Goal: Transaction & Acquisition: Purchase product/service

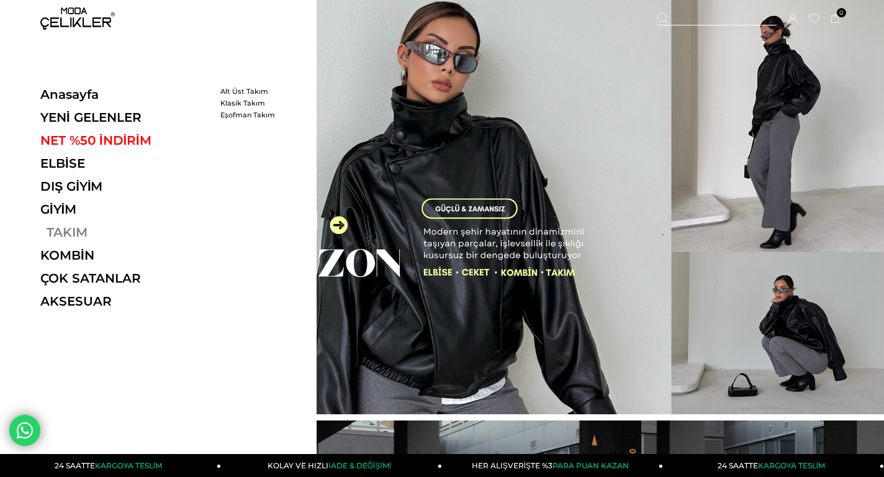
drag, startPoint x: 65, startPoint y: 231, endPoint x: 97, endPoint y: 233, distance: 33.0
click at [65, 231] on link "TAKIM" at bounding box center [125, 232] width 171 height 15
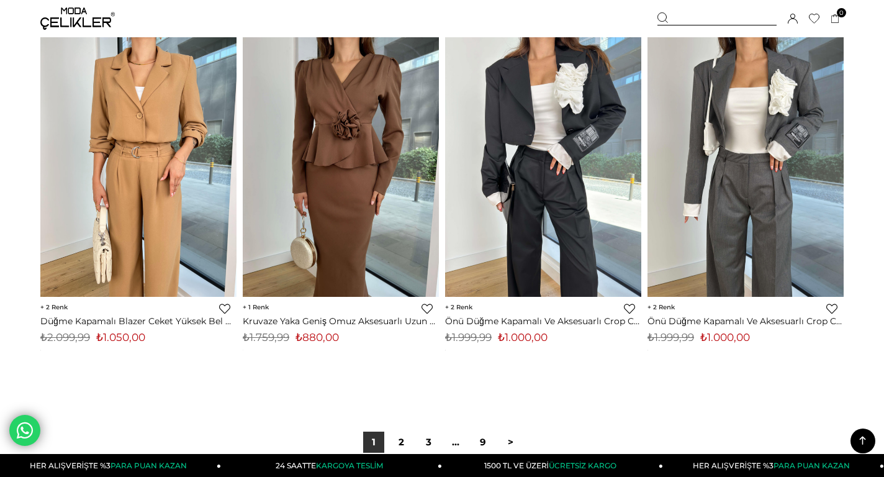
scroll to position [7129, 0]
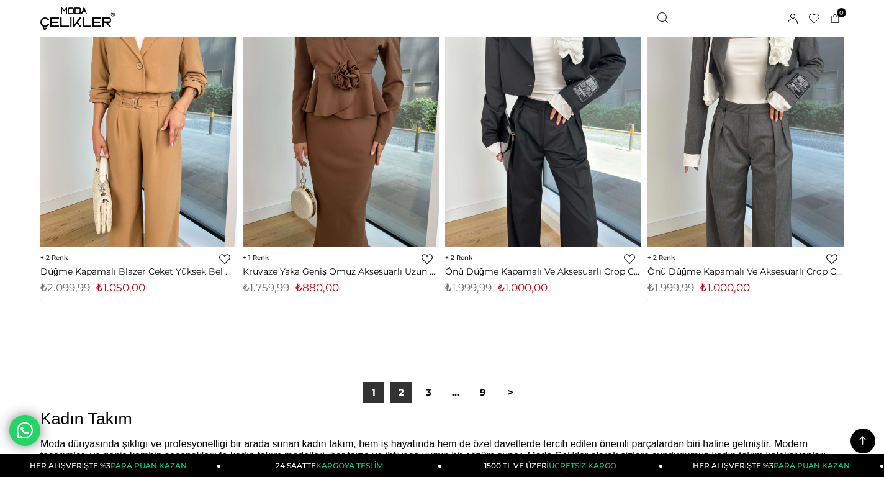
click at [400, 391] on link "2" at bounding box center [401, 392] width 21 height 21
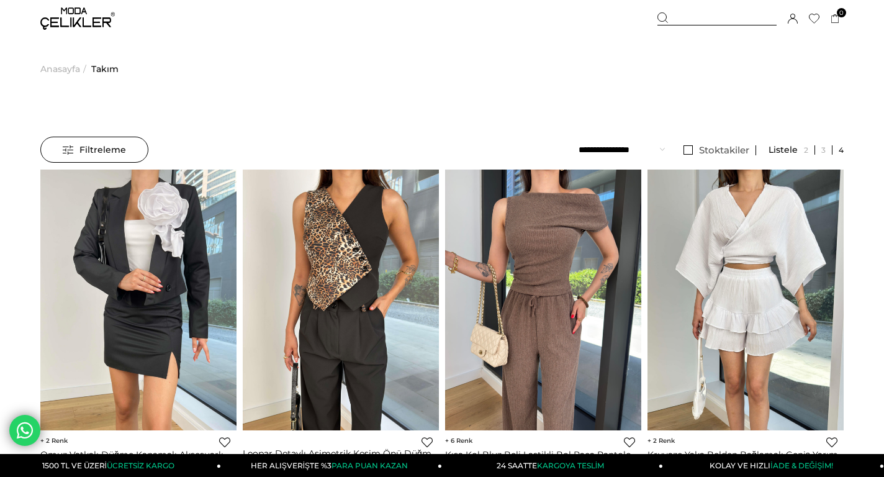
click at [68, 71] on span "Anasayfa" at bounding box center [60, 68] width 40 height 63
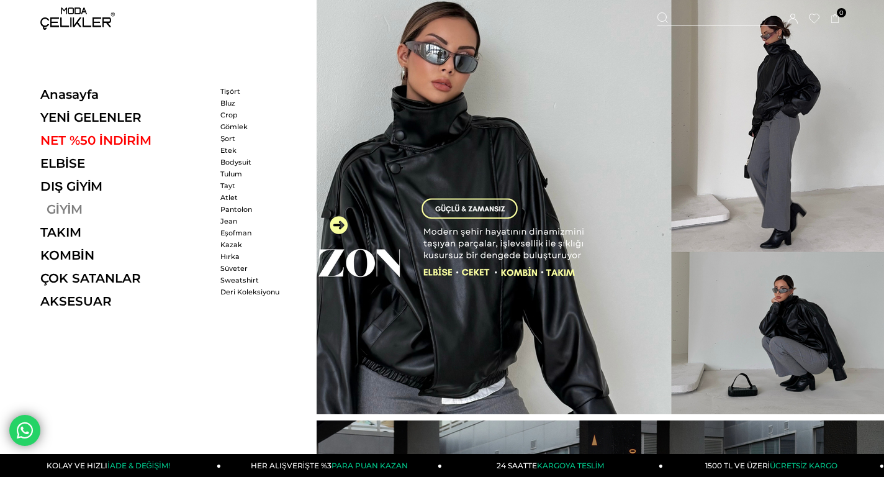
click at [68, 206] on link "GİYİM" at bounding box center [125, 209] width 171 height 15
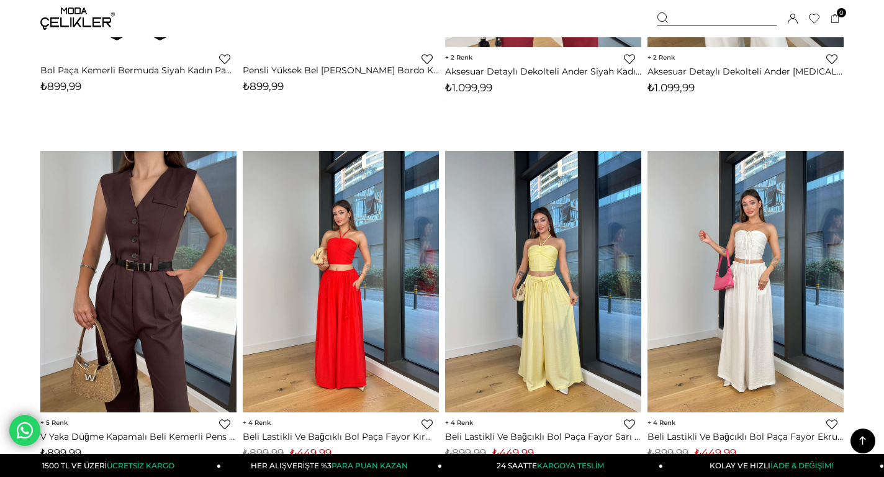
scroll to position [3402, 0]
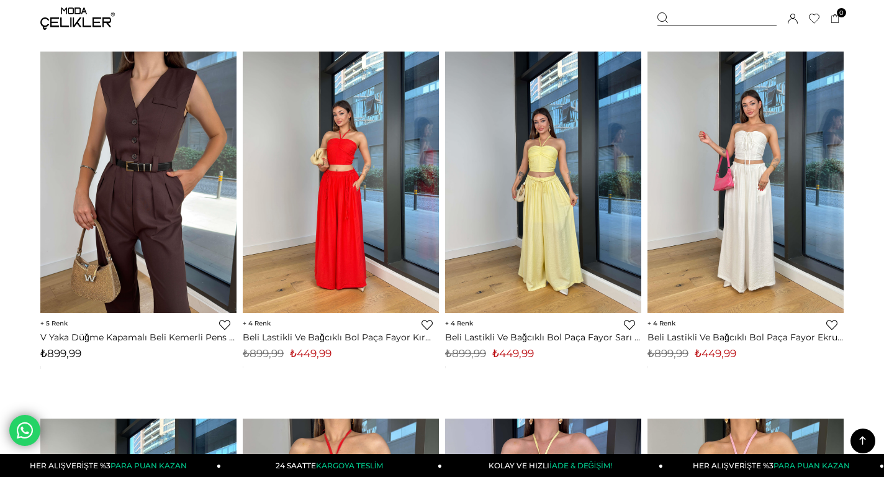
click at [330, 337] on link "Beli Lastikli Ve Bağcıklı Bol Paça Fayor Kırmızı Kadın Pantolon 25Y520" at bounding box center [341, 337] width 196 height 11
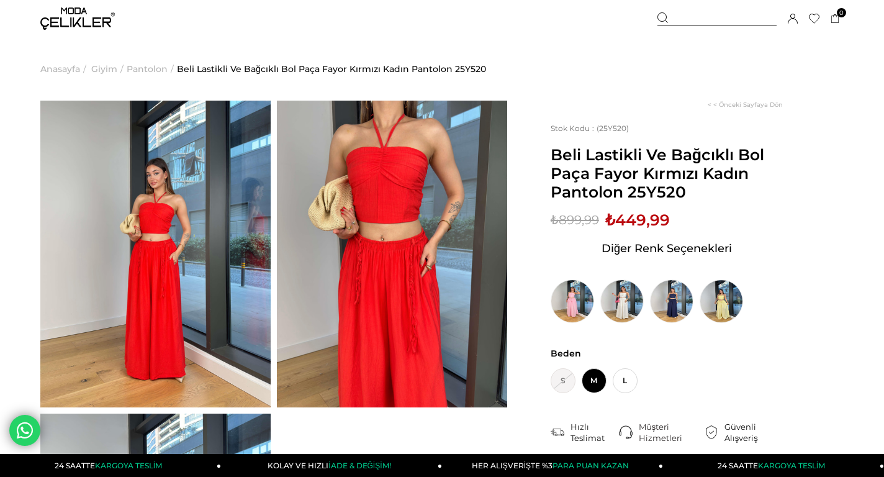
click at [597, 386] on span "M" at bounding box center [594, 380] width 25 height 25
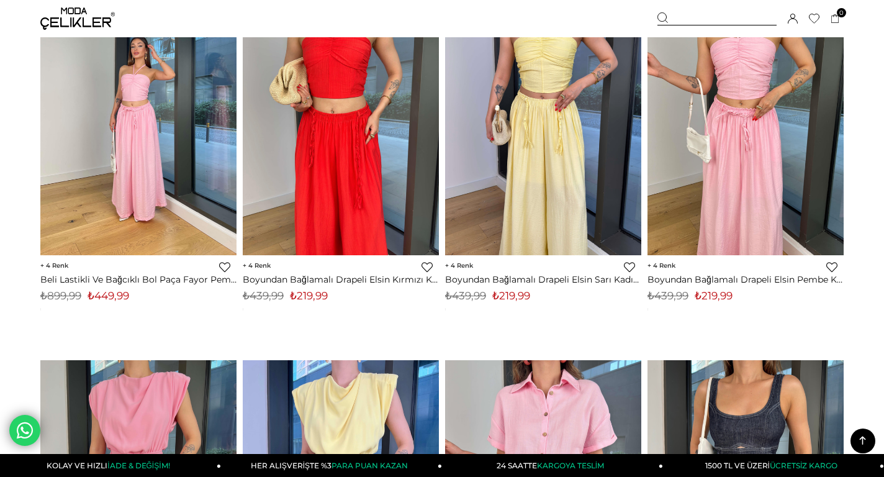
scroll to position [3777, 0]
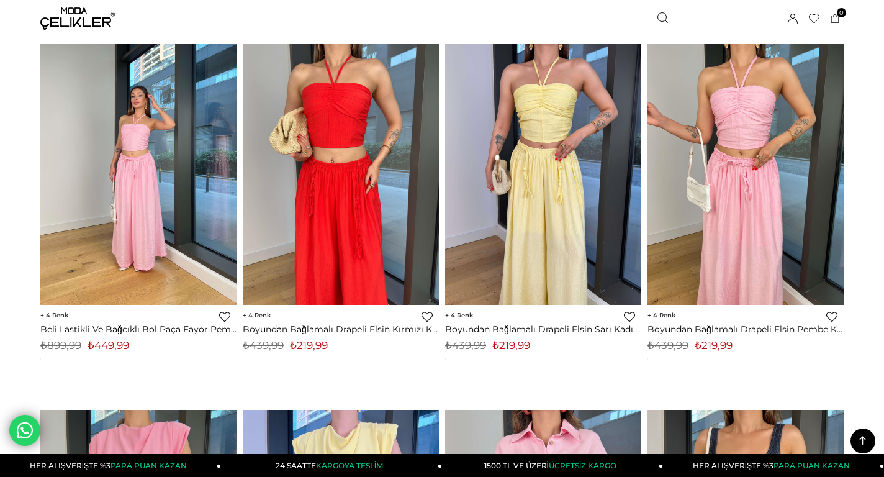
click at [572, 329] on link "Boyundan Bağlamalı Drapeli Elsin Sarı Kadın Crop Bluz 25Y516" at bounding box center [543, 328] width 196 height 11
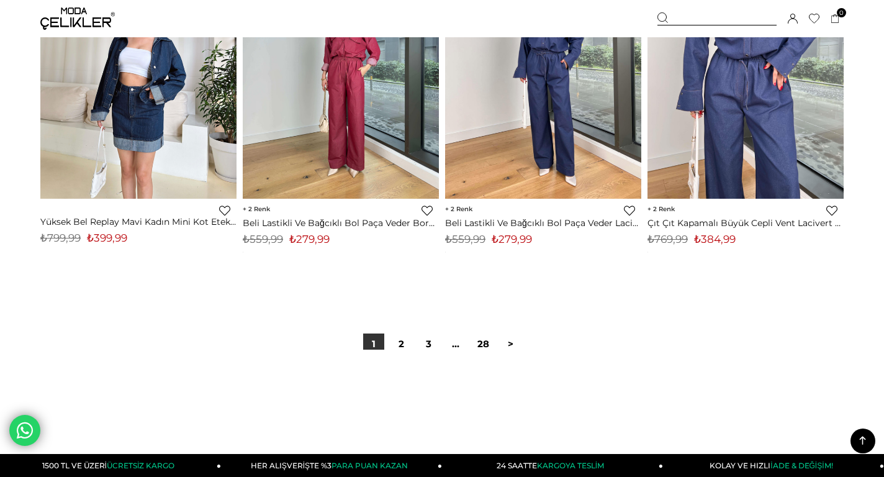
scroll to position [7322, 0]
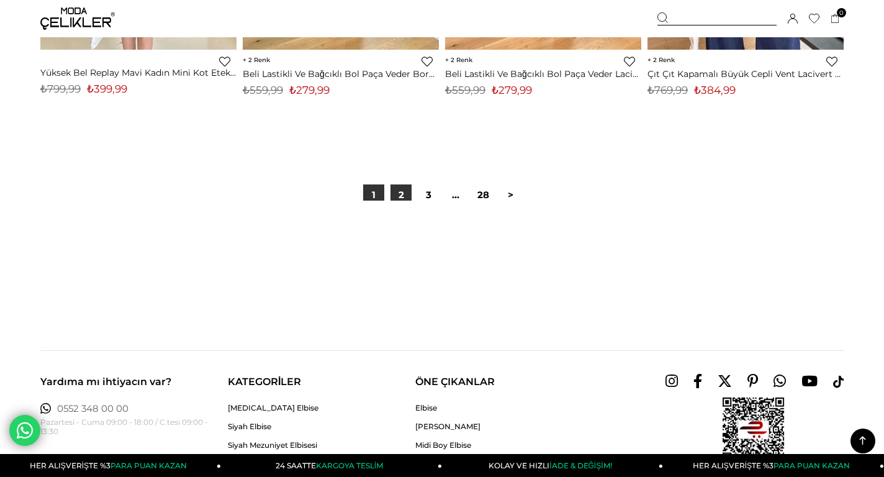
click at [404, 195] on link "2" at bounding box center [401, 194] width 21 height 21
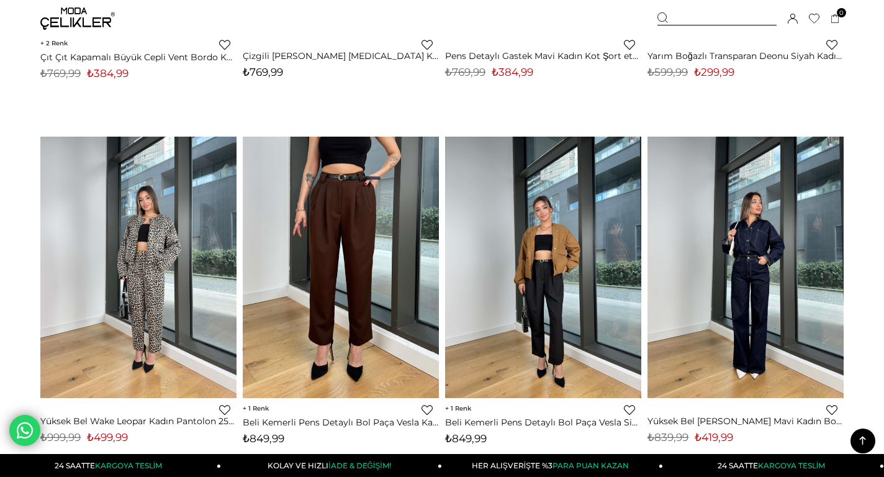
scroll to position [571, 0]
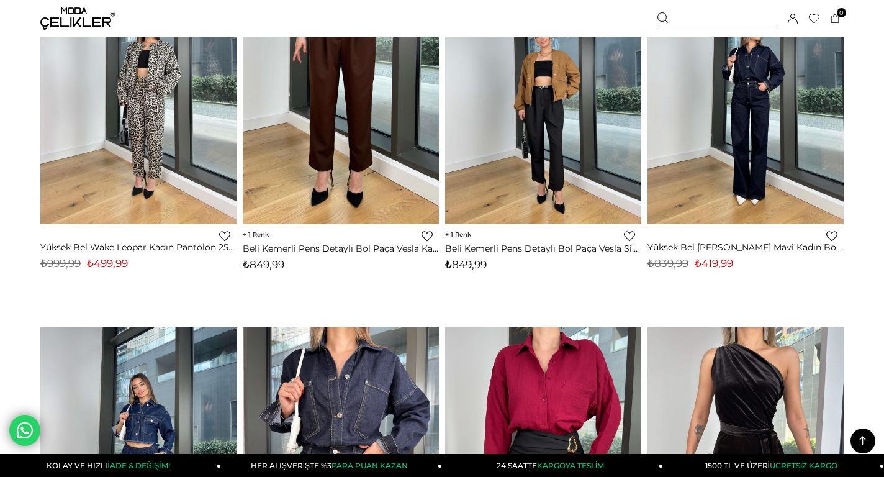
click at [767, 247] on link "Yüksek Bel [PERSON_NAME] Mavi Kadın Bol Paça Jean 25Y028" at bounding box center [746, 247] width 196 height 11
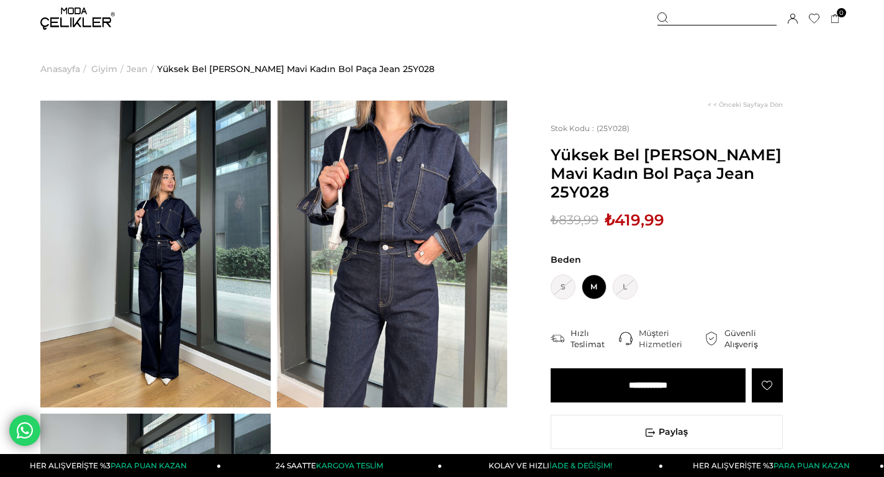
scroll to position [62, 0]
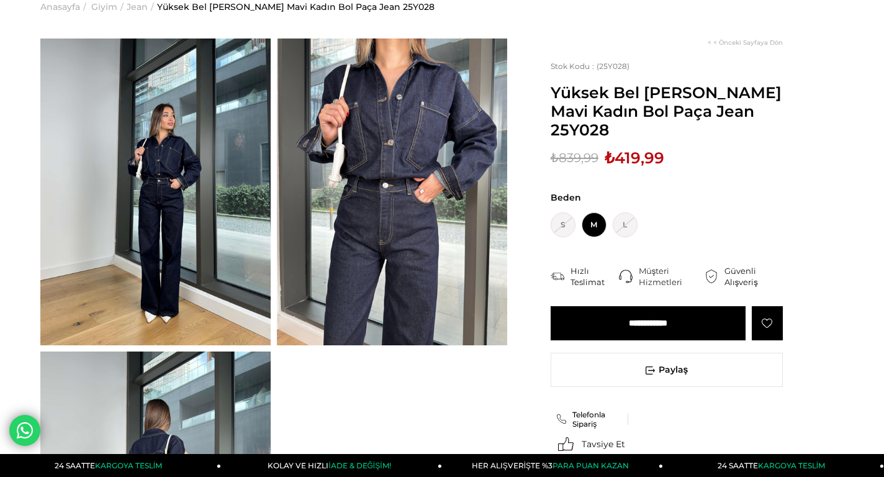
click at [628, 306] on input "**********" at bounding box center [648, 323] width 195 height 34
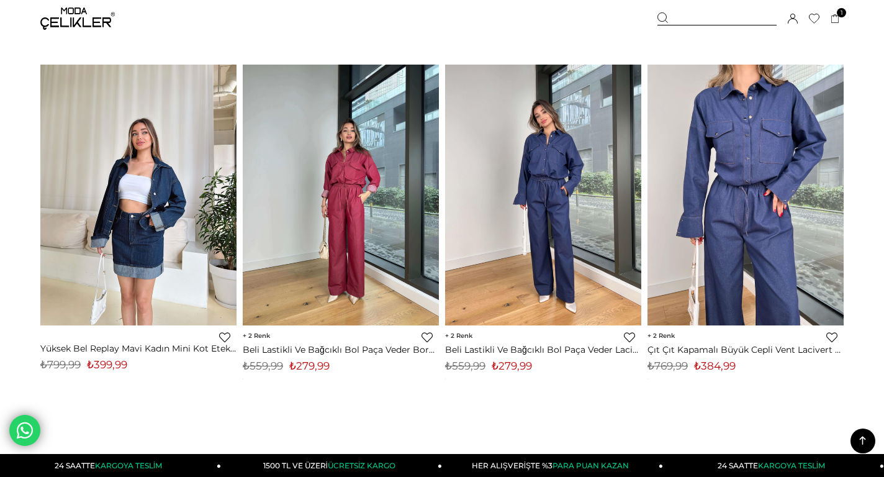
scroll to position [7096, 0]
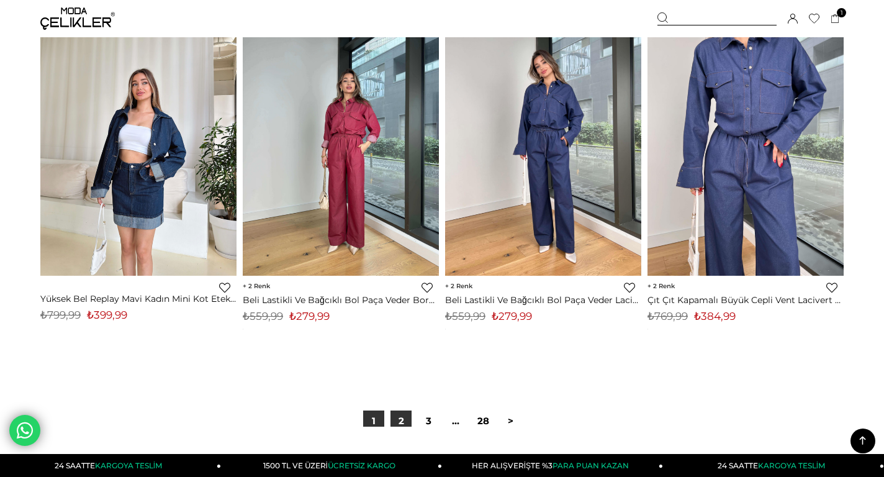
click at [404, 422] on link "2" at bounding box center [401, 420] width 21 height 21
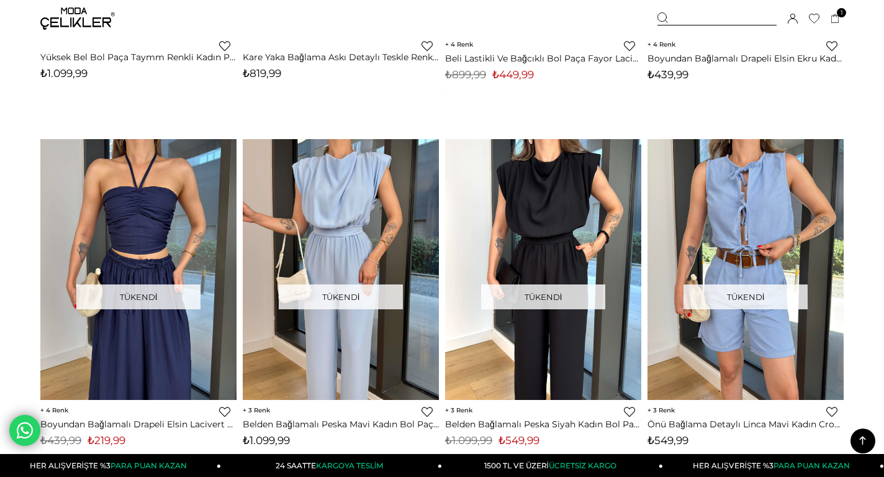
scroll to position [5230, 0]
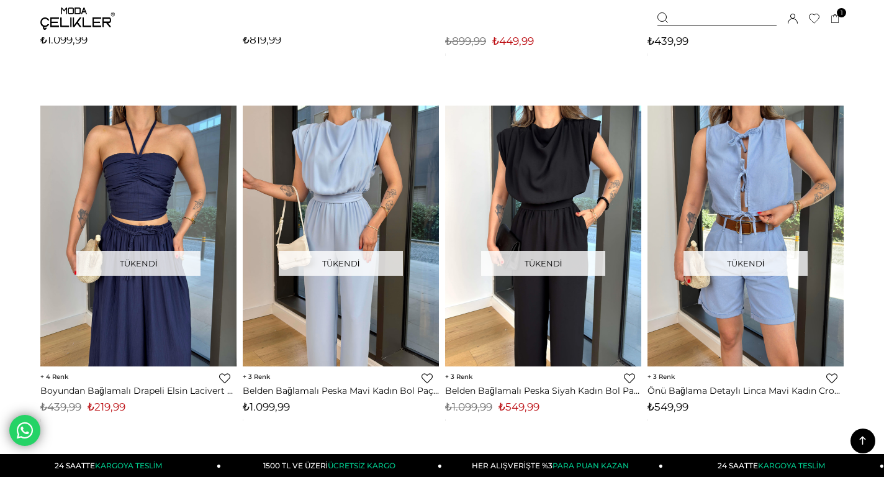
drag, startPoint x: 70, startPoint y: 26, endPoint x: 97, endPoint y: 28, distance: 27.4
click at [70, 26] on img at bounding box center [77, 18] width 75 height 22
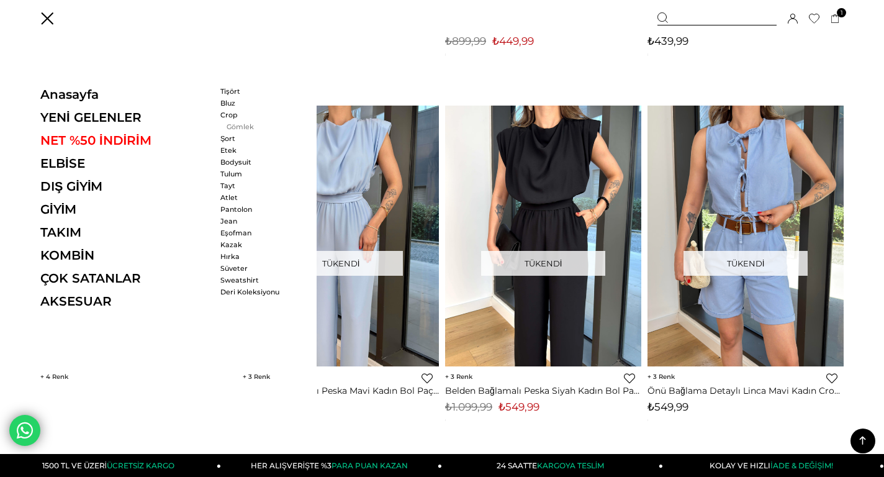
click at [234, 124] on link "Gömlek" at bounding box center [255, 126] width 71 height 9
click at [250, 127] on link "Gömlek" at bounding box center [255, 126] width 71 height 9
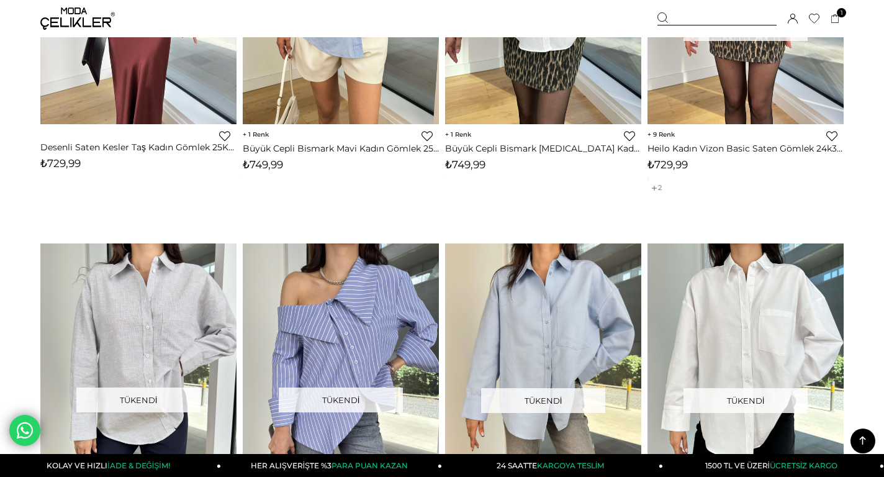
scroll to position [1639, 0]
